Goal: Task Accomplishment & Management: Manage account settings

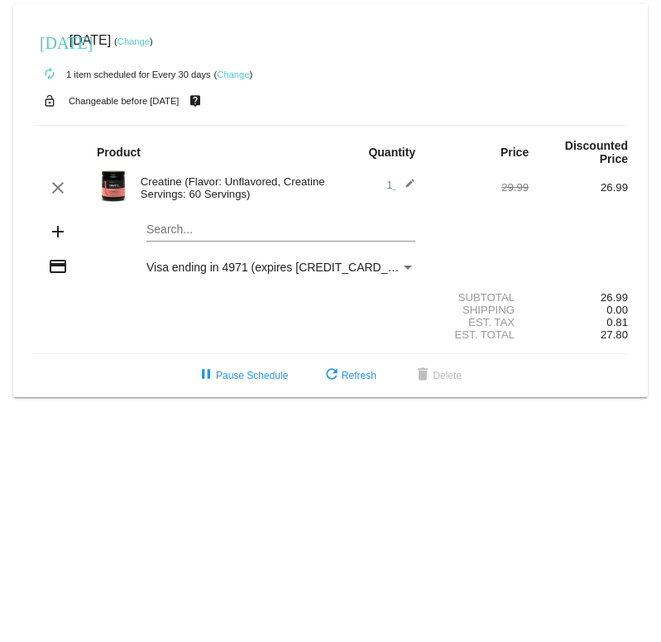
click at [415, 190] on mat-icon "edit" at bounding box center [406, 188] width 20 height 20
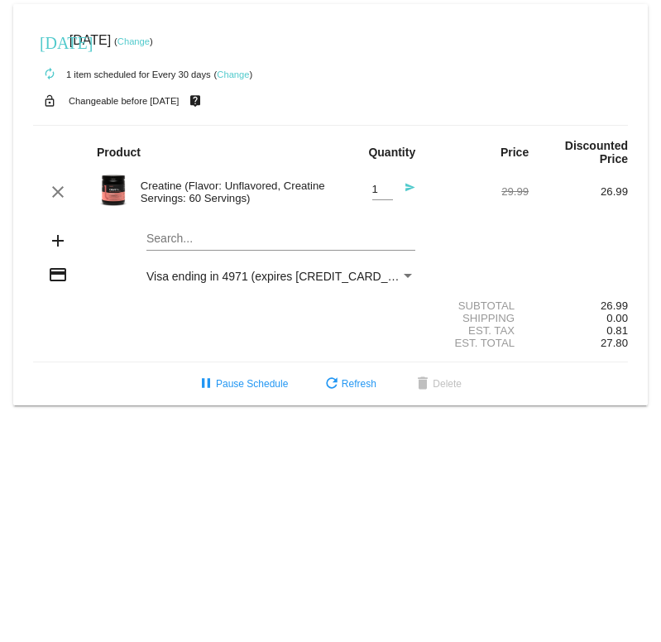
click at [392, 189] on input "1" at bounding box center [382, 190] width 21 height 12
type input "2"
click at [497, 252] on div "add Search..." at bounding box center [330, 241] width 595 height 47
click at [377, 390] on span "refresh Refresh" at bounding box center [349, 384] width 55 height 12
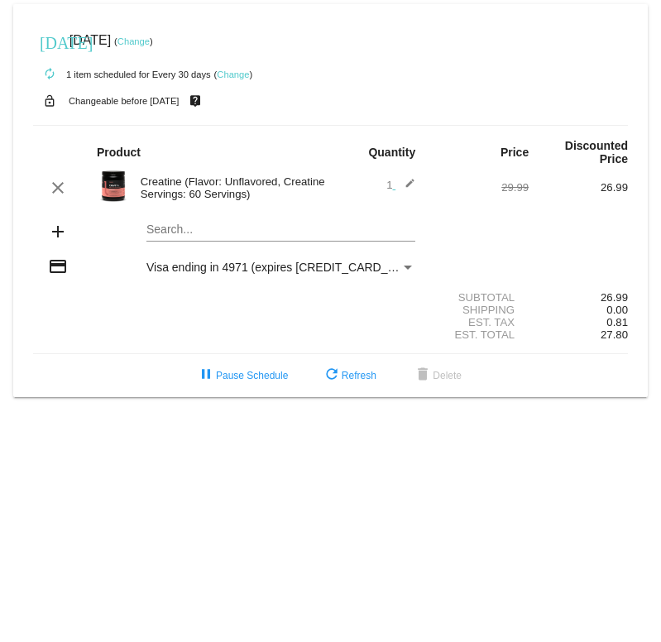
click at [407, 185] on mat-icon "edit" at bounding box center [406, 188] width 20 height 20
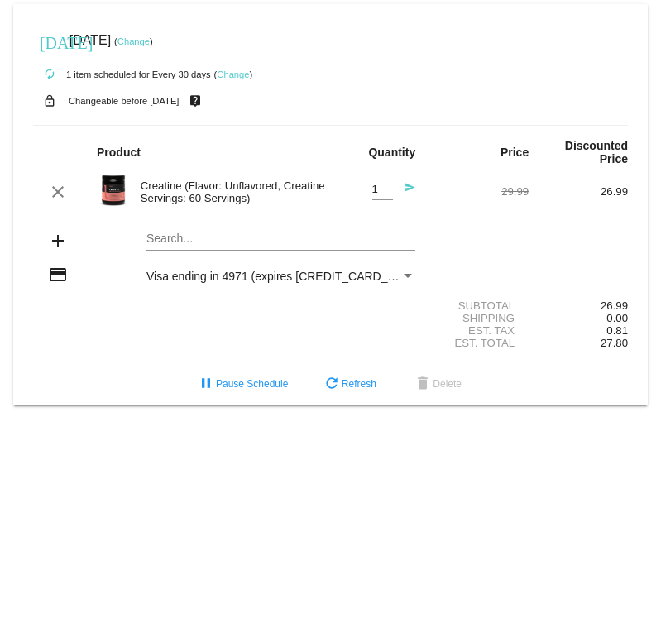
click at [386, 196] on input "1" at bounding box center [382, 190] width 21 height 12
type input "2"
click at [511, 253] on div "add Search..." at bounding box center [330, 241] width 595 height 47
click at [370, 323] on div "Shipping 0.00" at bounding box center [330, 318] width 595 height 12
click at [588, 241] on div "add Search..." at bounding box center [330, 241] width 595 height 47
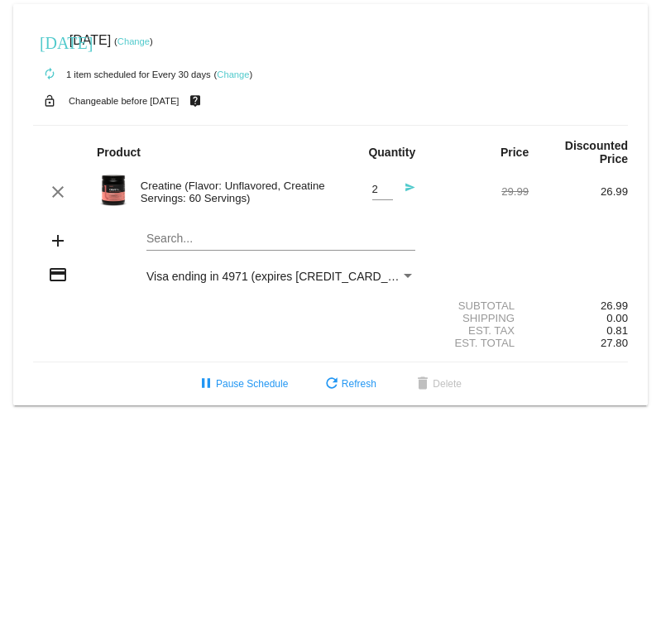
click at [638, 480] on body "[DATE] [DATE] ( Change ) autorenew 1 item scheduled for Every 30 days ( Change …" at bounding box center [330, 321] width 661 height 642
click at [105, 256] on div "add Search..." at bounding box center [330, 241] width 595 height 47
click at [204, 194] on div "Creatine (Flavor: Unflavored, Creatine Servings: 60 Servings)" at bounding box center [231, 192] width 199 height 25
click at [254, 204] on div "Creatine (Flavor: Unflavored, Creatine Servings: 60 Servings)" at bounding box center [231, 192] width 199 height 25
click at [624, 246] on div "add Search..." at bounding box center [330, 241] width 595 height 47
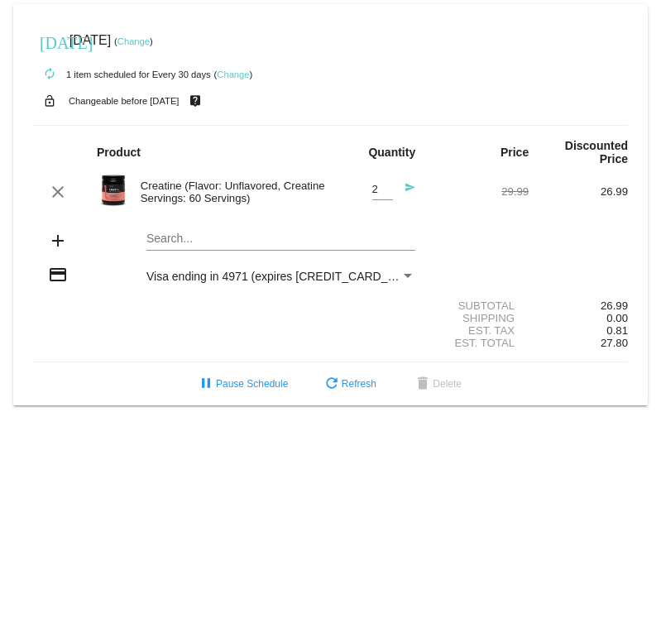
click at [339, 71] on div "autorenew 1 item scheduled for Every 30 days ( Change )" at bounding box center [330, 73] width 595 height 33
click at [243, 78] on link "Change" at bounding box center [233, 75] width 32 height 10
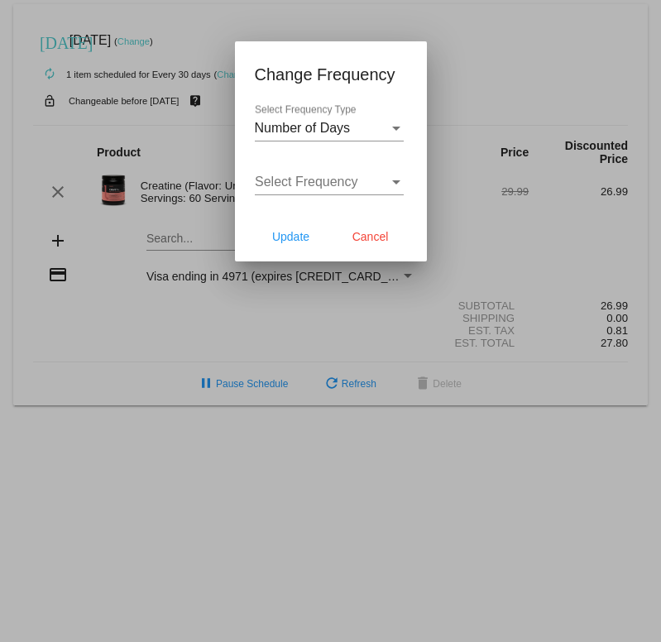
click at [286, 243] on span "Update" at bounding box center [290, 236] width 37 height 13
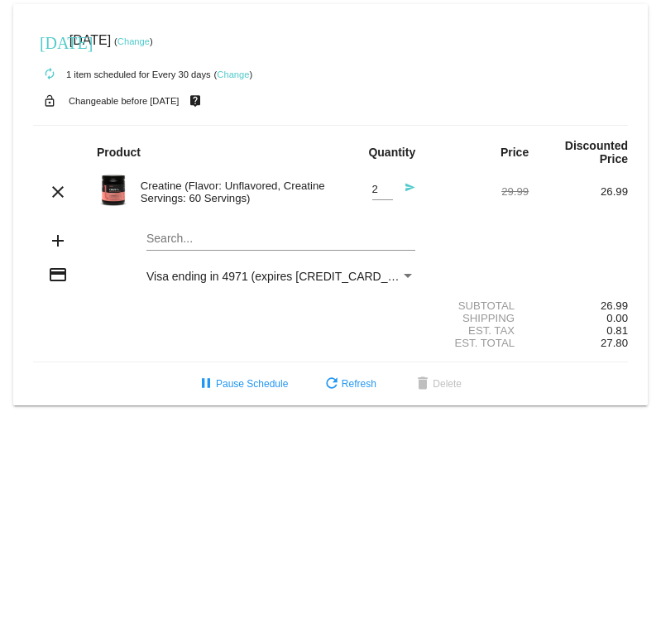
click at [607, 253] on div "add Search..." at bounding box center [330, 241] width 595 height 47
click at [415, 191] on mat-icon "send" at bounding box center [406, 192] width 20 height 20
